Goal: Task Accomplishment & Management: Manage account settings

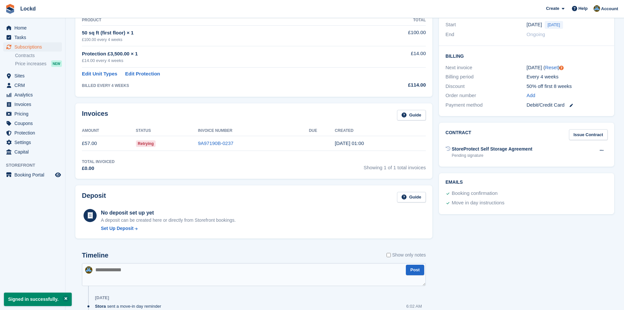
scroll to position [131, 0]
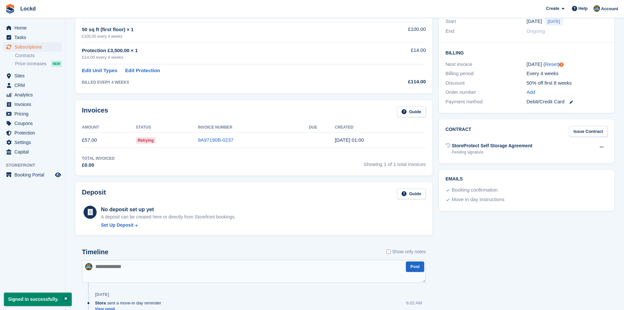
click at [146, 141] on span "Retrying" at bounding box center [146, 140] width 20 height 7
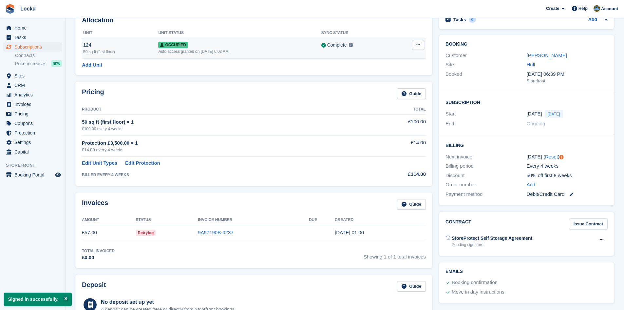
scroll to position [0, 0]
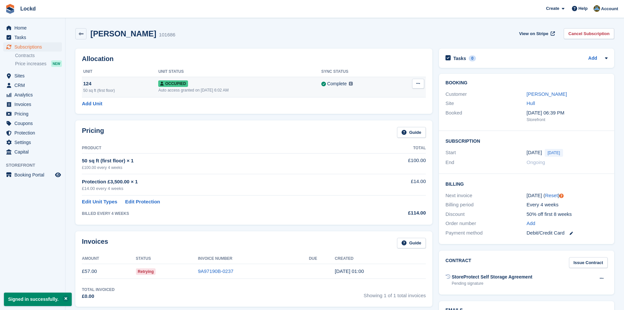
click at [125, 85] on div "124" at bounding box center [120, 84] width 75 height 8
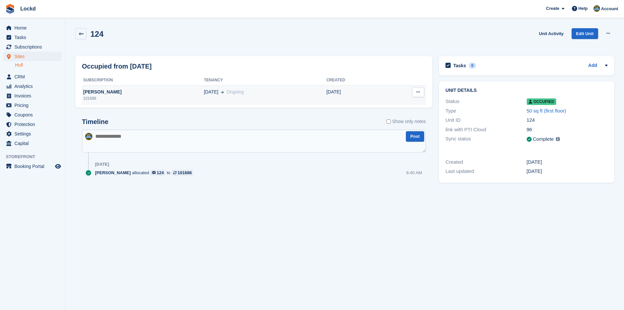
click at [422, 89] on button at bounding box center [418, 92] width 12 height 10
click at [362, 52] on div "124 Unit Activity Edit Unit Overlock Deallocate" at bounding box center [345, 39] width 546 height 28
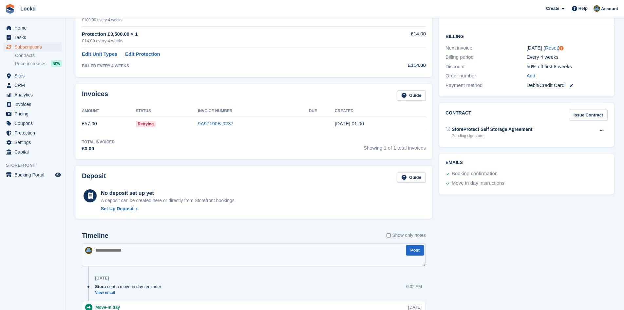
scroll to position [164, 0]
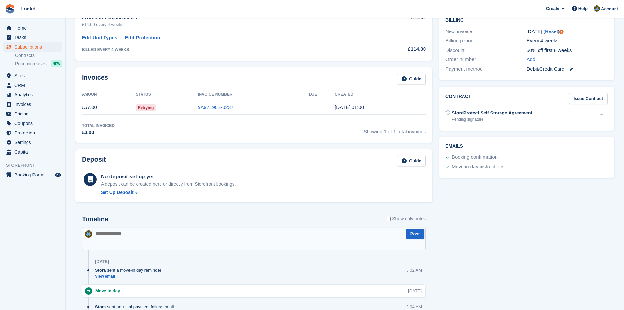
click at [400, 106] on td "18 Aug, 01:00" at bounding box center [380, 107] width 91 height 15
click at [146, 108] on span "Retrying" at bounding box center [146, 107] width 20 height 7
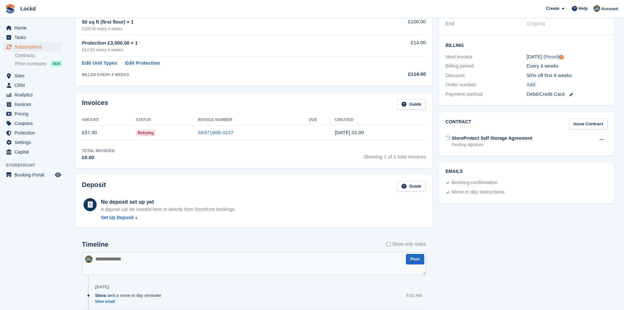
scroll to position [33, 0]
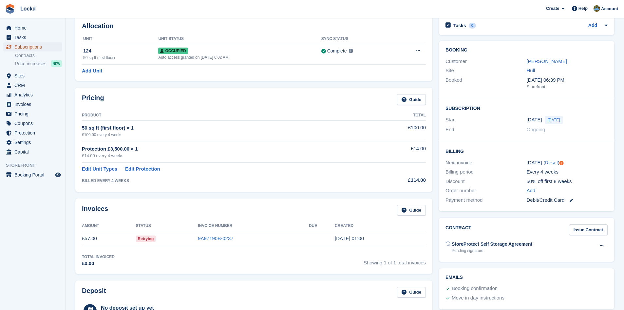
click at [28, 46] on span "Subscriptions" at bounding box center [33, 46] width 39 height 9
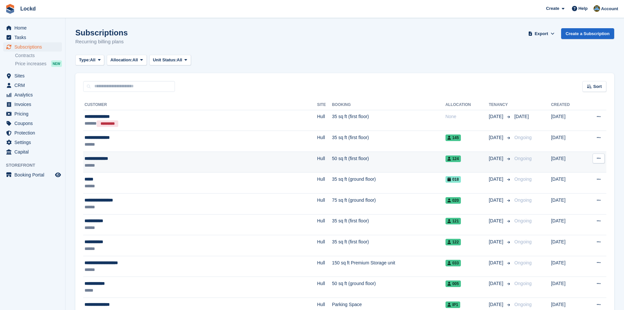
click at [150, 160] on div "**********" at bounding box center [153, 158] width 136 height 7
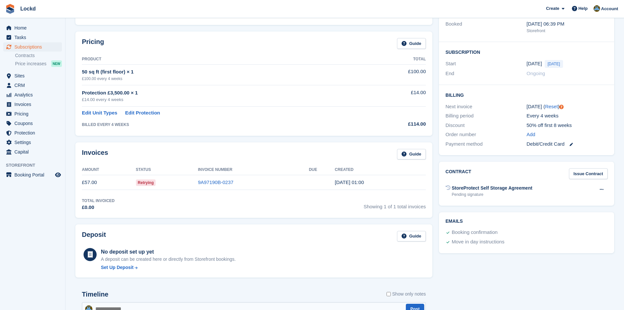
scroll to position [98, 0]
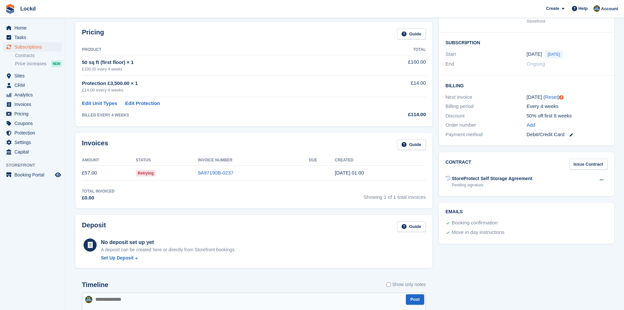
drag, startPoint x: 145, startPoint y: 174, endPoint x: 155, endPoint y: 171, distance: 11.0
click at [146, 174] on span "Retrying" at bounding box center [146, 173] width 20 height 7
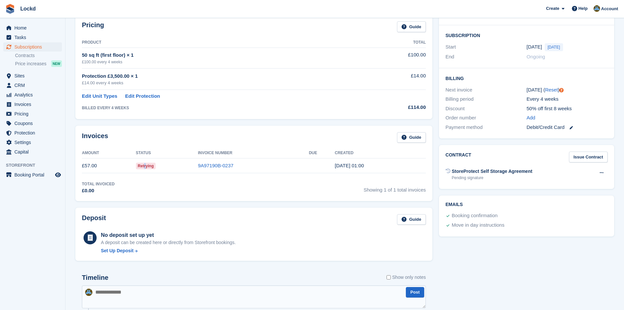
scroll to position [0, 0]
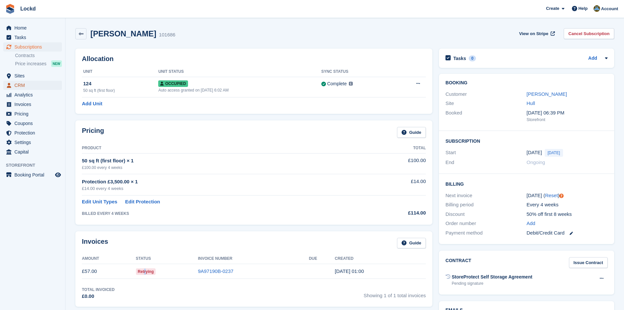
click at [23, 86] on span "CRM" at bounding box center [33, 85] width 39 height 9
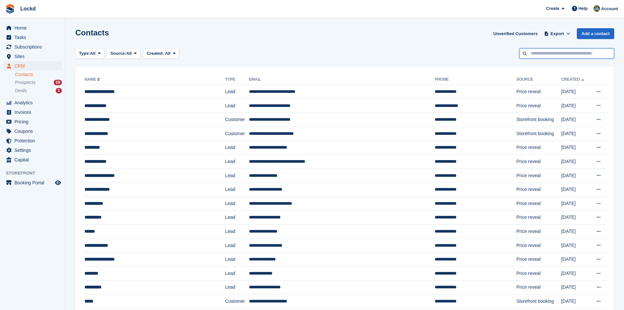
click at [550, 55] on input "text" at bounding box center [566, 53] width 95 height 11
click at [135, 120] on div "**********" at bounding box center [143, 119] width 117 height 7
click at [448, 121] on td "**********" at bounding box center [476, 120] width 82 height 14
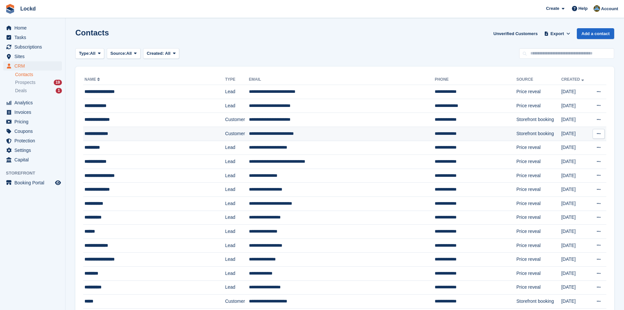
click at [140, 133] on div "**********" at bounding box center [143, 133] width 117 height 7
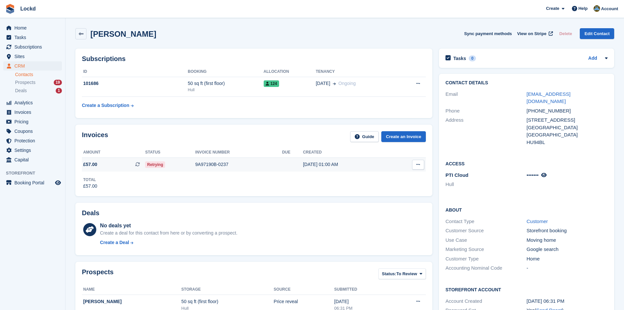
click at [155, 165] on span "Retrying" at bounding box center [155, 164] width 20 height 7
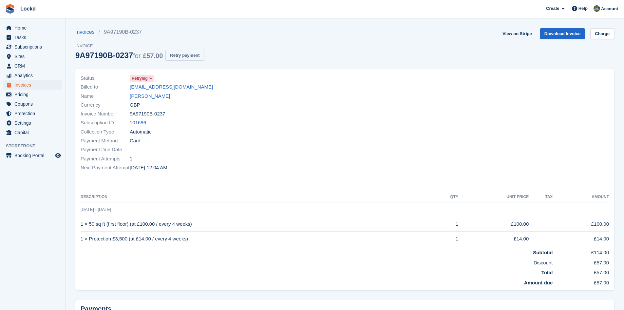
click at [187, 57] on button "Retry payment" at bounding box center [184, 55] width 39 height 11
drag, startPoint x: 204, startPoint y: 88, endPoint x: 129, endPoint y: 84, distance: 74.5
click at [129, 84] on div "Billed to dominiquenagi1996@gmail.com" at bounding box center [211, 87] width 261 height 9
copy div "[EMAIL_ADDRESS][DOMAIN_NAME]"
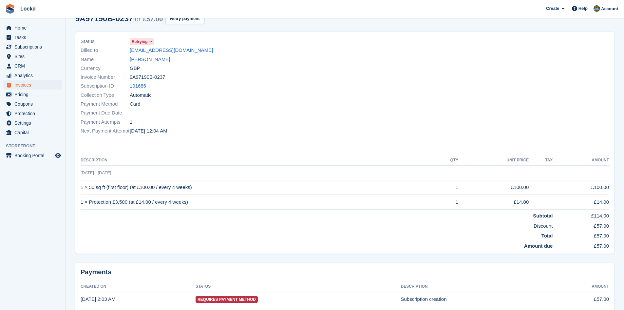
scroll to position [64, 0]
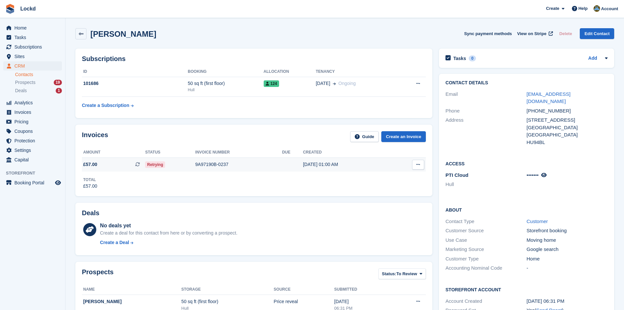
click at [156, 164] on span "Retrying" at bounding box center [155, 164] width 20 height 7
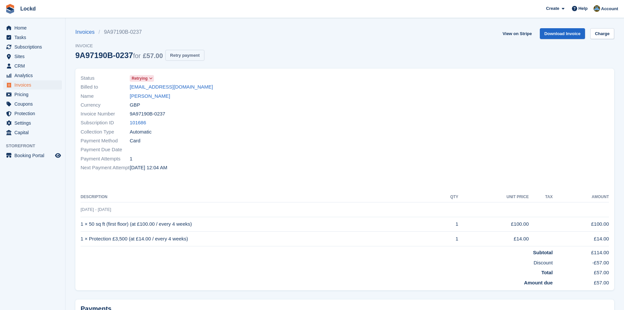
click at [195, 55] on button "Retry payment" at bounding box center [184, 55] width 39 height 11
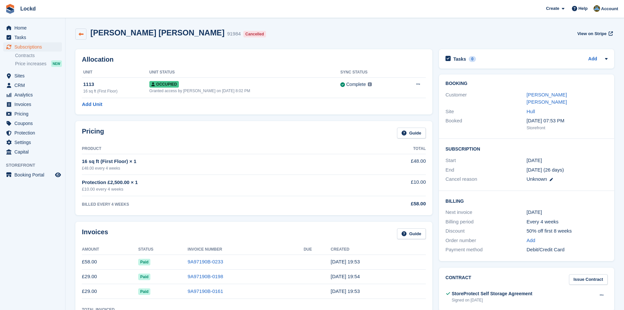
click at [84, 34] on link at bounding box center [80, 34] width 11 height 11
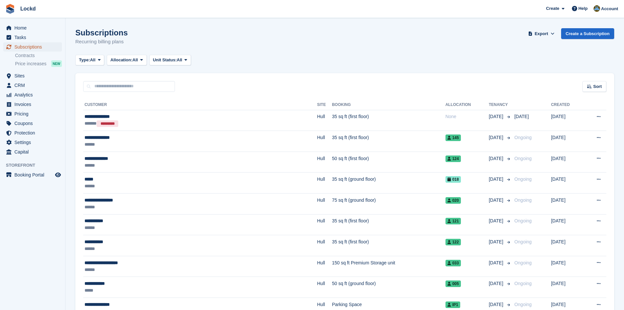
click at [24, 46] on span "Subscriptions" at bounding box center [33, 46] width 39 height 9
click at [134, 85] on input "text" at bounding box center [129, 86] width 92 height 11
type input "*****"
click at [25, 104] on span "Invoices" at bounding box center [33, 104] width 39 height 9
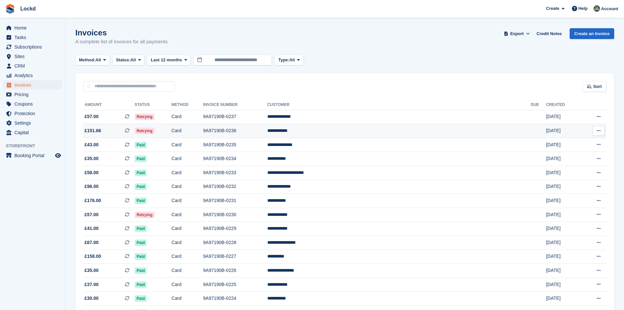
click at [172, 131] on td "Retrying" at bounding box center [153, 131] width 37 height 14
click at [25, 46] on span "Subscriptions" at bounding box center [33, 46] width 39 height 9
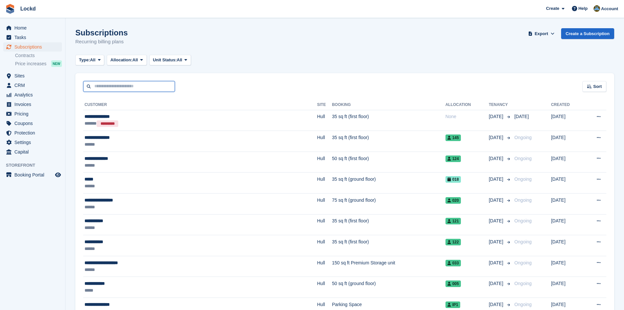
click at [134, 87] on input "text" at bounding box center [129, 86] width 92 height 11
type input "*****"
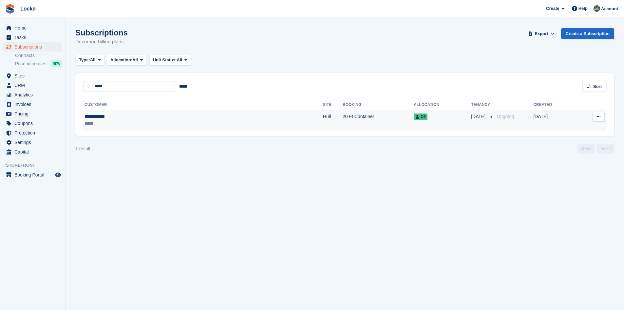
click at [343, 116] on td "20 Ft Container" at bounding box center [378, 120] width 71 height 21
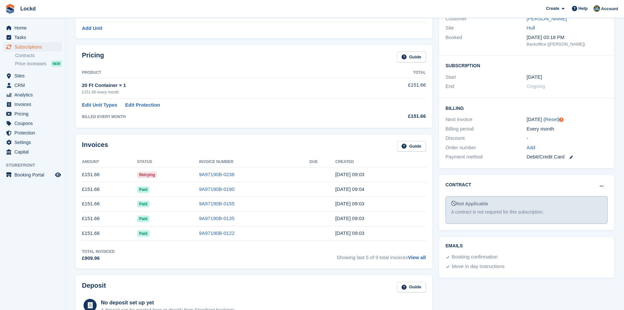
scroll to position [98, 0]
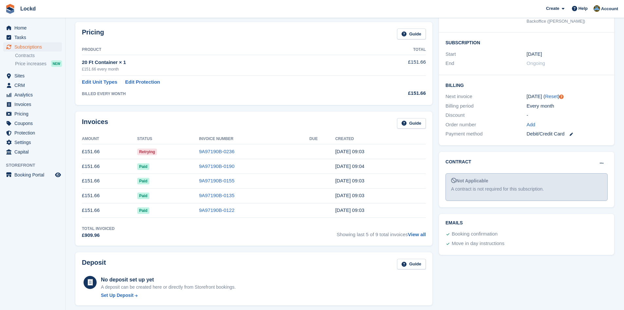
click at [146, 151] on span "Retrying" at bounding box center [147, 151] width 20 height 7
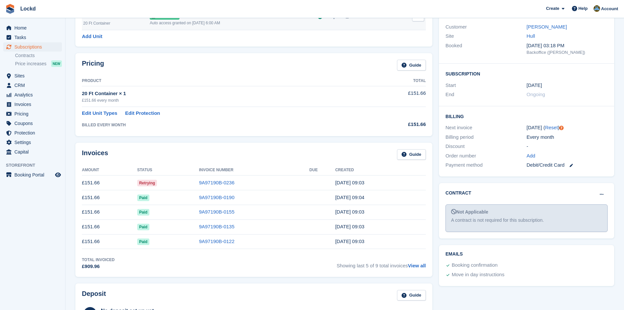
scroll to position [0, 0]
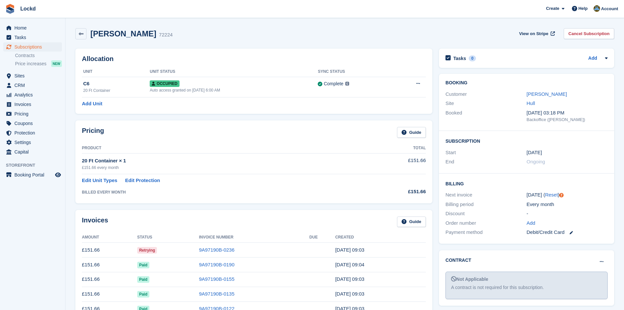
click at [106, 33] on h2 "[PERSON_NAME]" at bounding box center [123, 33] width 66 height 9
click at [29, 56] on link "Contracts" at bounding box center [38, 55] width 47 height 6
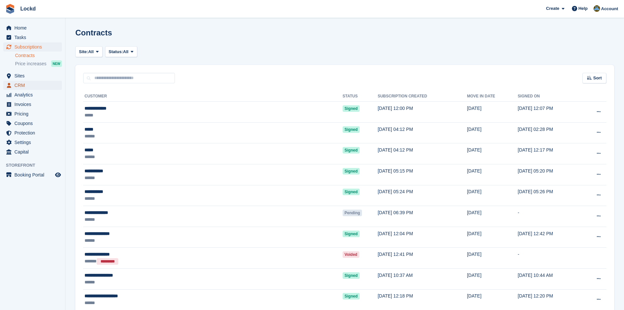
click at [28, 84] on span "CRM" at bounding box center [33, 85] width 39 height 9
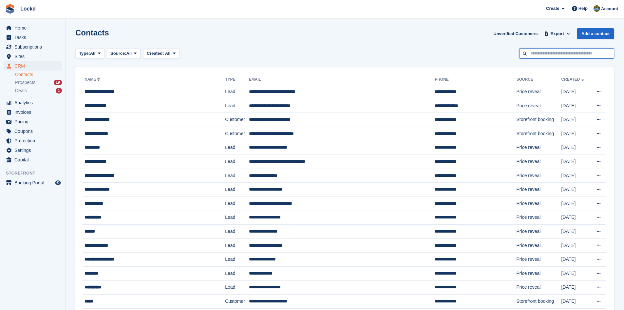
click at [543, 53] on input "text" at bounding box center [566, 53] width 95 height 11
type input "*****"
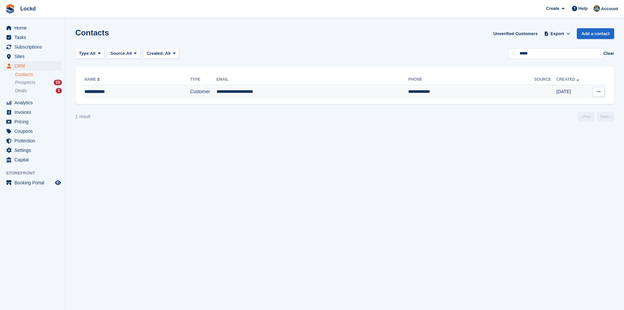
click at [270, 95] on td "**********" at bounding box center [313, 92] width 192 height 14
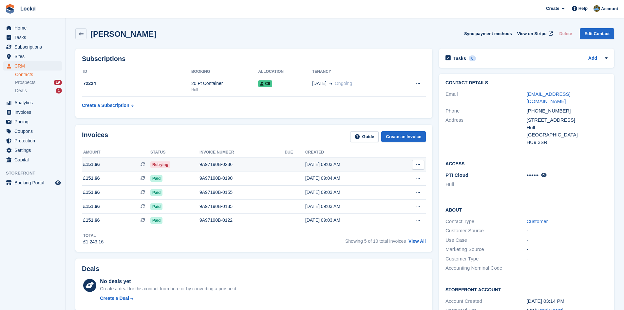
click at [156, 163] on span "Retrying" at bounding box center [160, 164] width 20 height 7
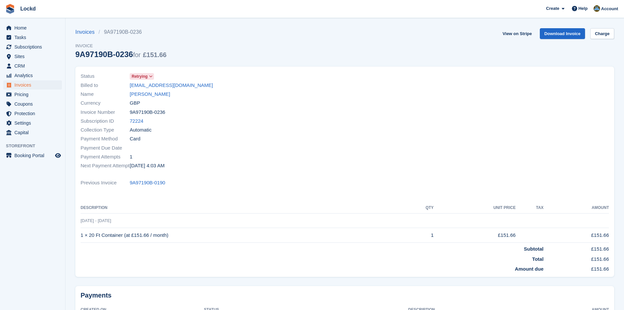
click at [141, 75] on span "Retrying" at bounding box center [140, 76] width 16 height 6
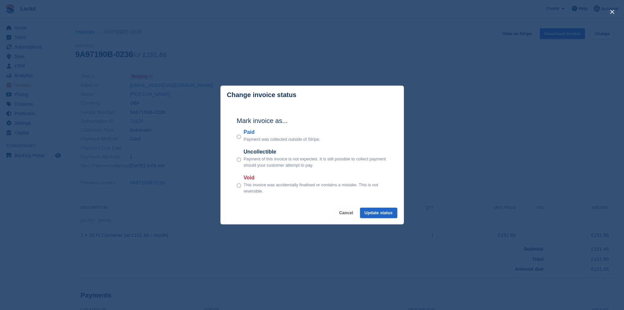
click at [354, 212] on button "Cancel" at bounding box center [346, 212] width 23 height 11
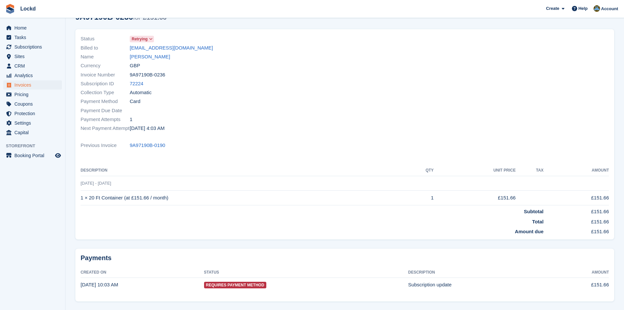
scroll to position [26, 0]
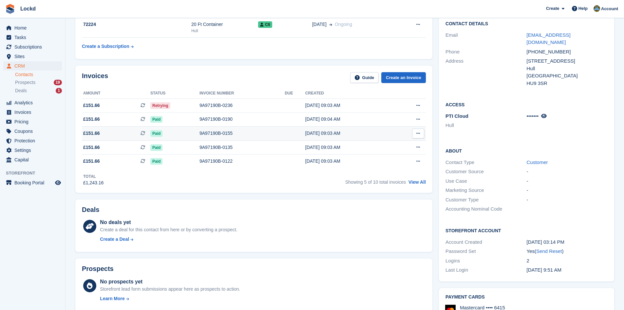
scroll to position [66, 0]
